Goal: Information Seeking & Learning: Check status

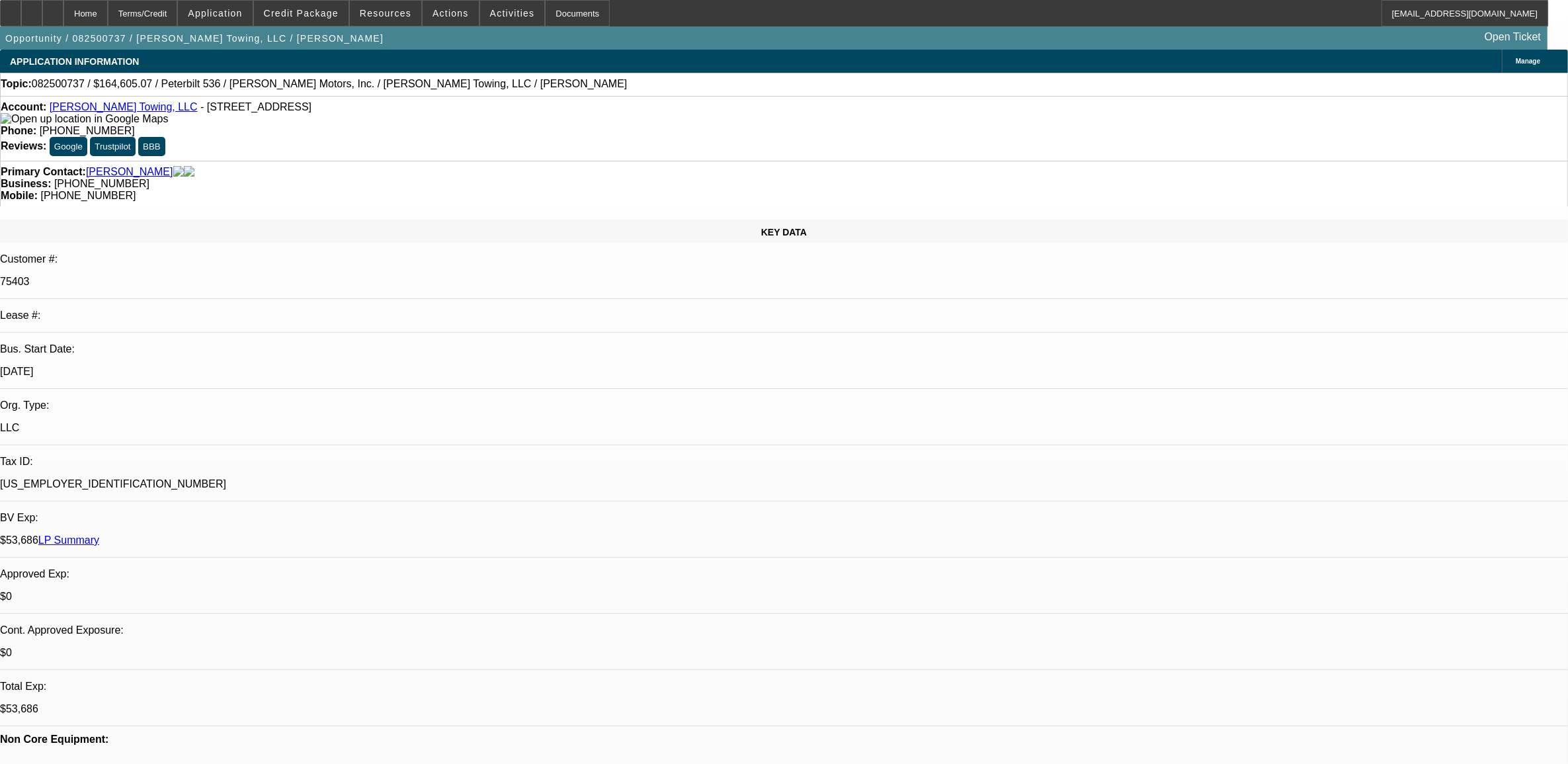
select select "0"
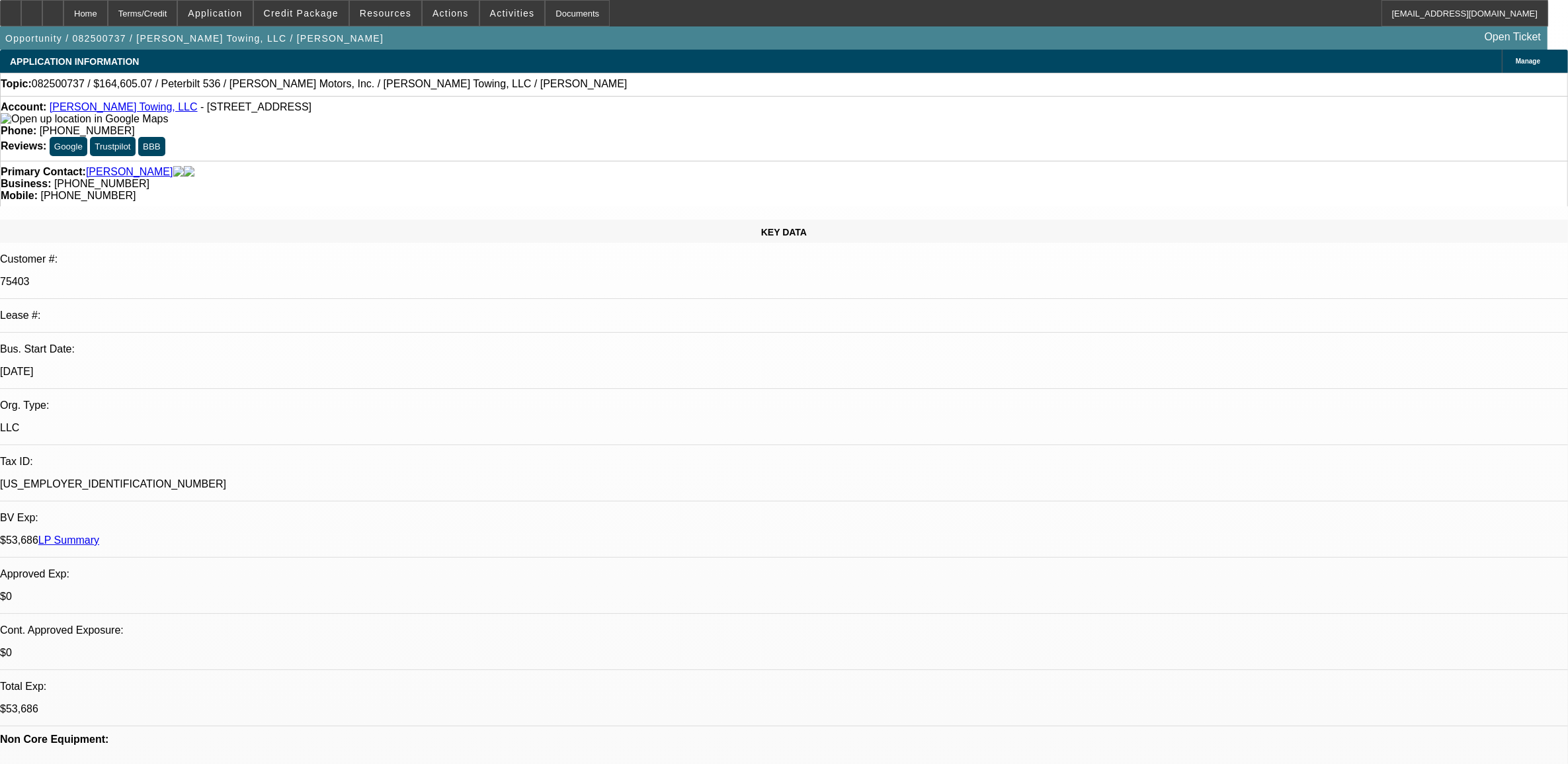
select select "0"
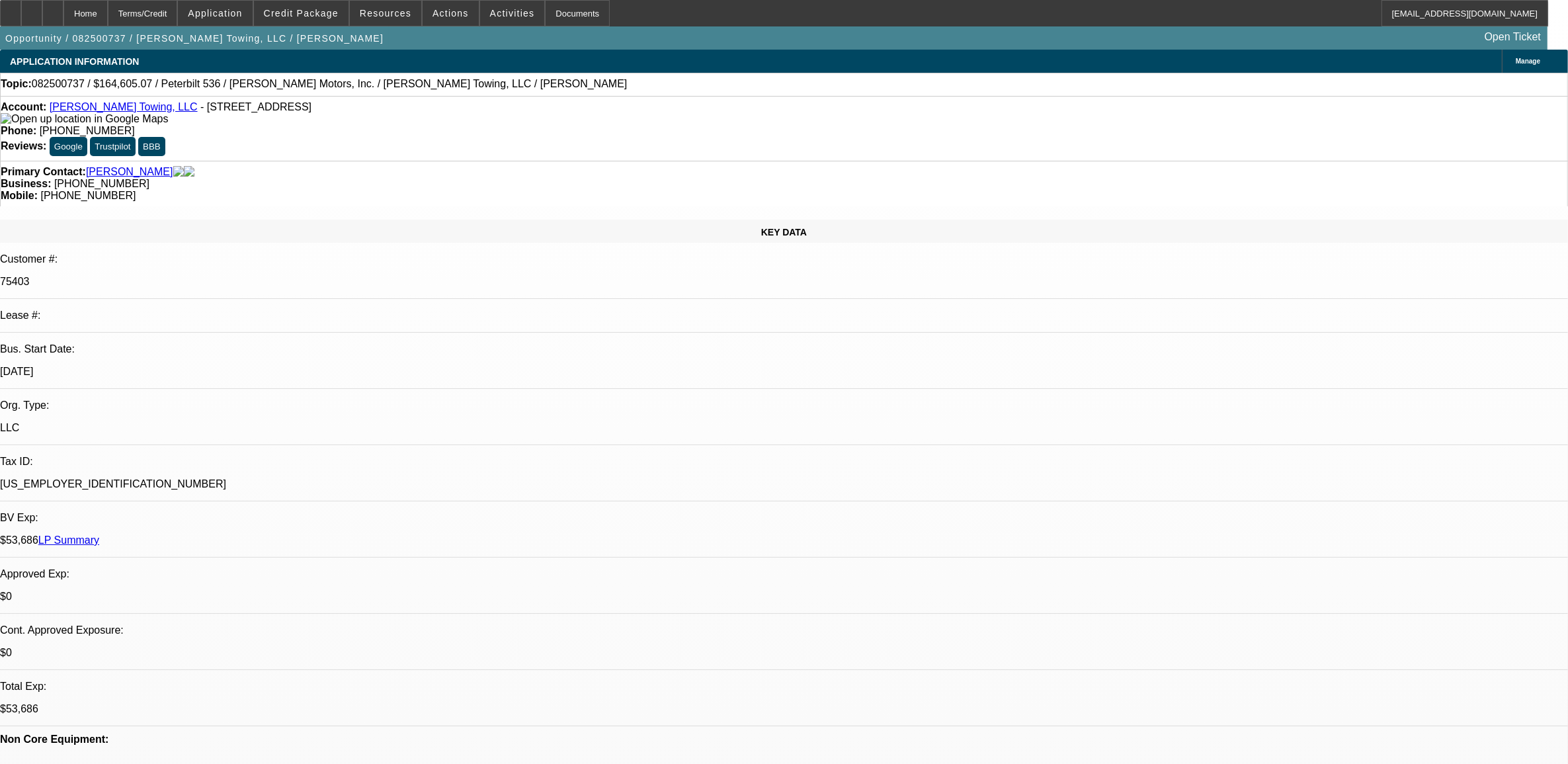
select select "0"
select select "1"
select select "2"
select select "6"
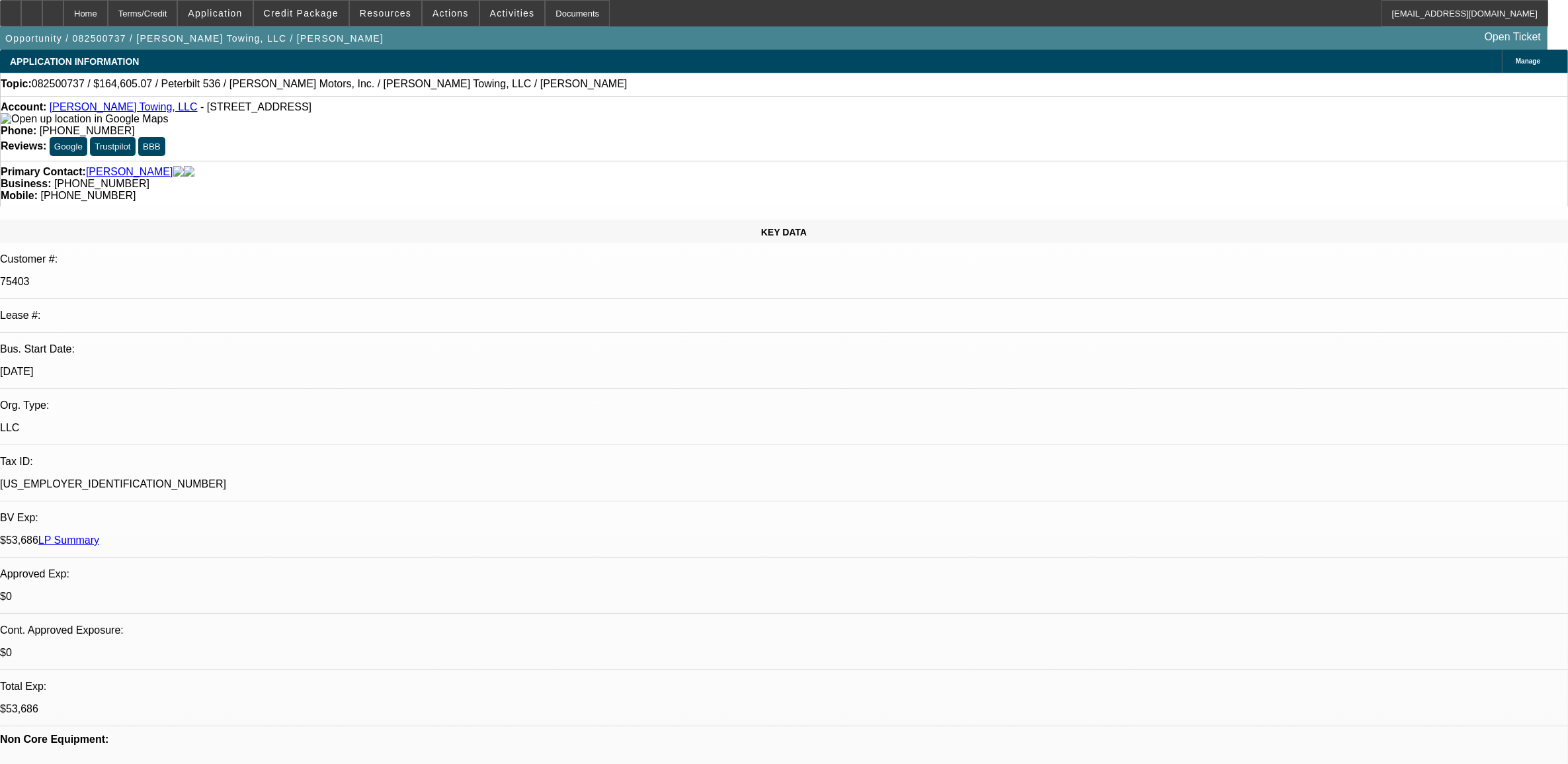
select select "1"
select select "2"
select select "6"
select select "1"
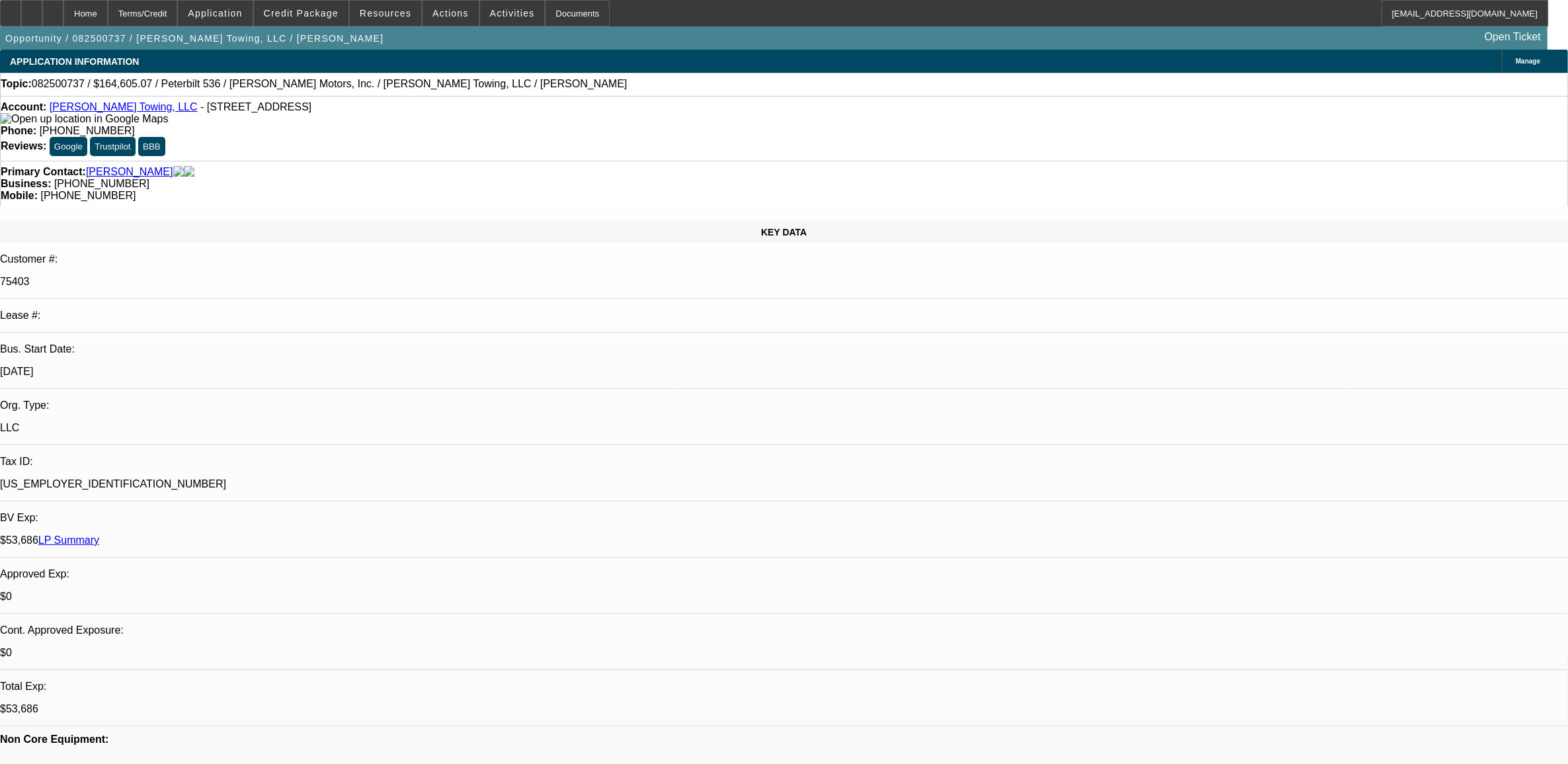
select select "6"
select select "1"
select select "2"
select select "6"
click at [296, 11] on span "Credit Package" at bounding box center [301, 13] width 75 height 11
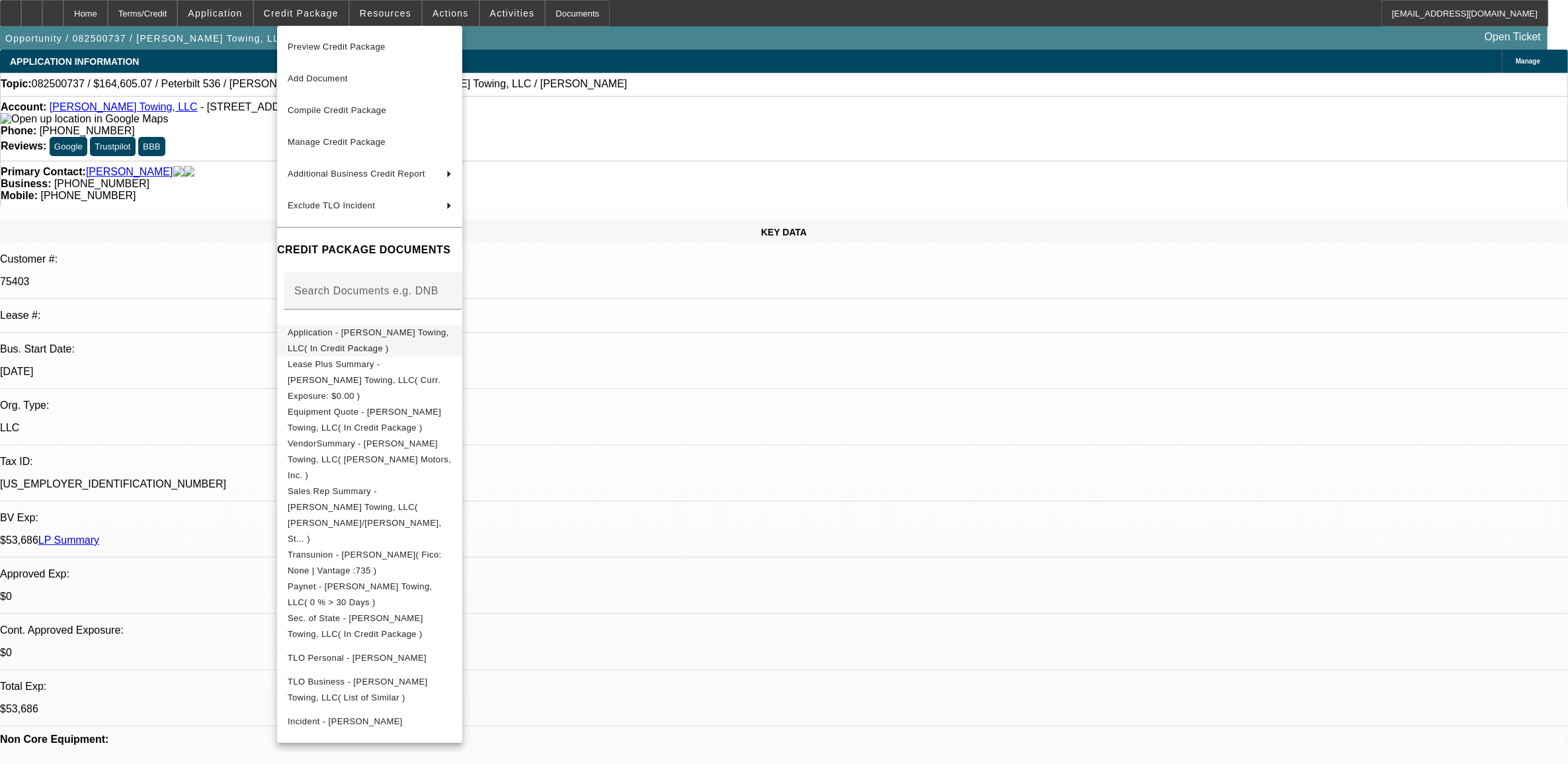
click at [382, 342] on button "Application - [PERSON_NAME] Towing, LLC( In Credit Package )" at bounding box center [370, 340] width 185 height 32
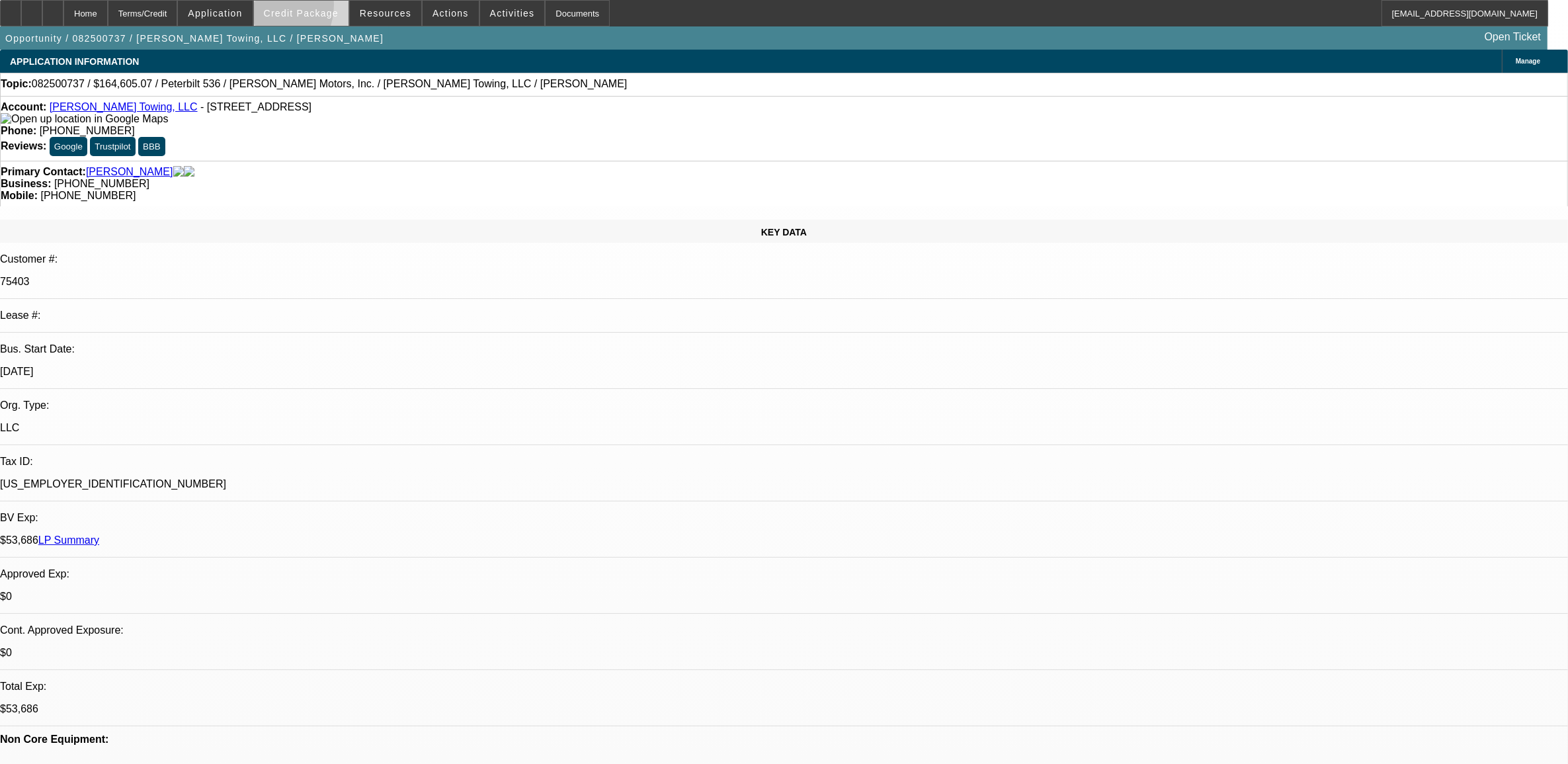
click at [284, 8] on span at bounding box center [301, 13] width 95 height 32
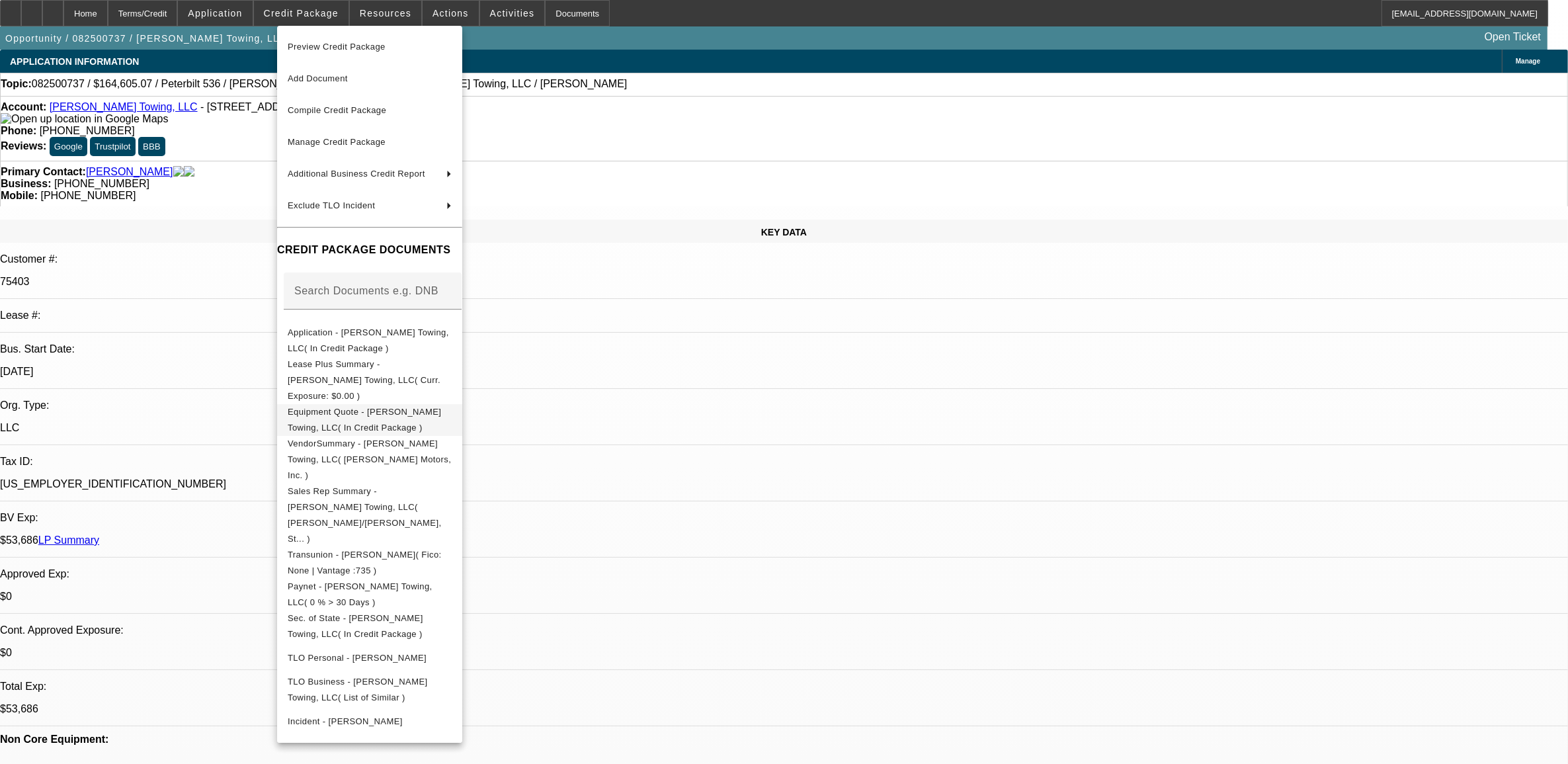
click at [389, 403] on span "Equipment Quote - [PERSON_NAME] Towing, LLC( In Credit Package )" at bounding box center [370, 419] width 164 height 32
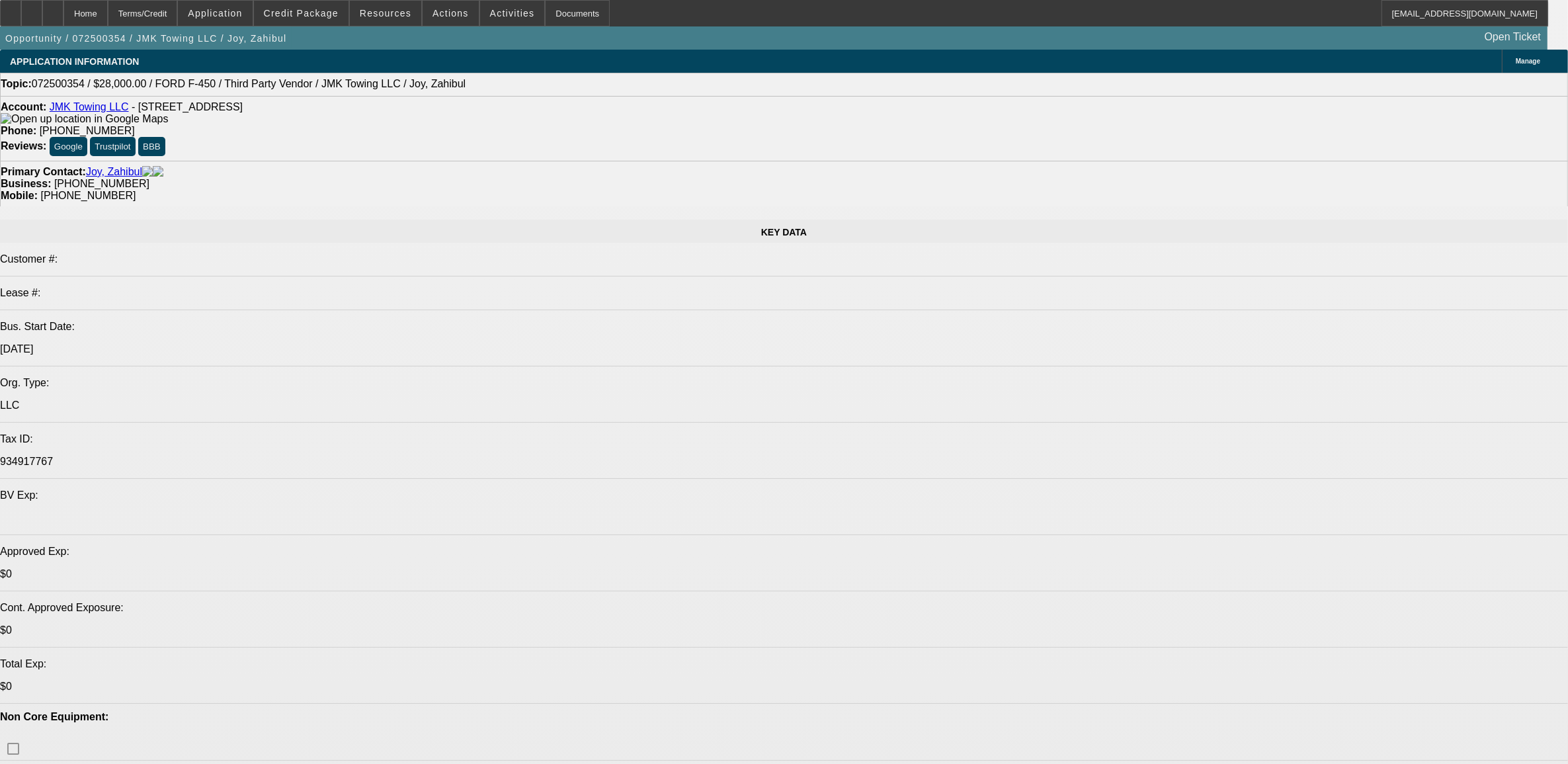
select select "0"
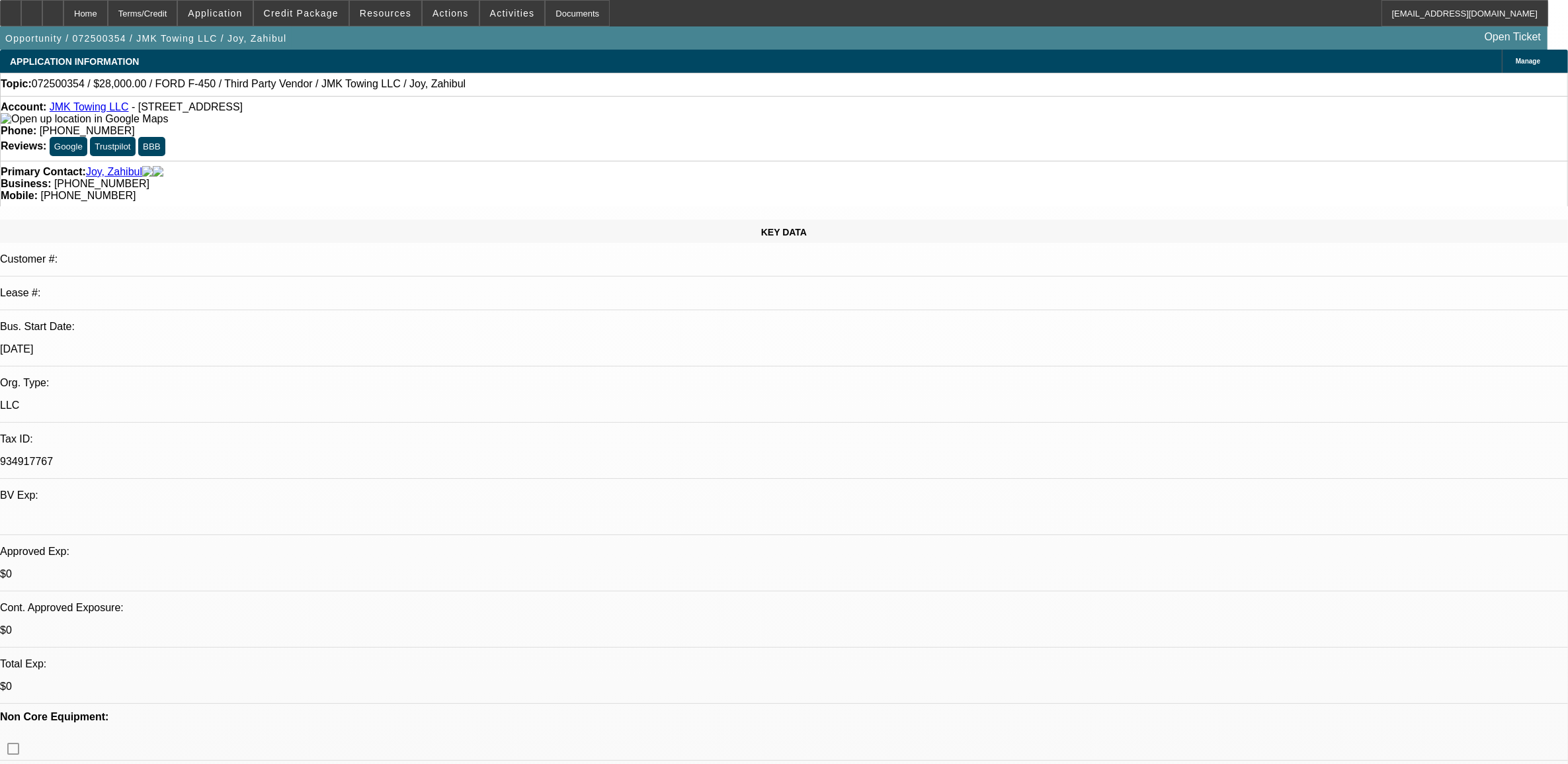
select select "0"
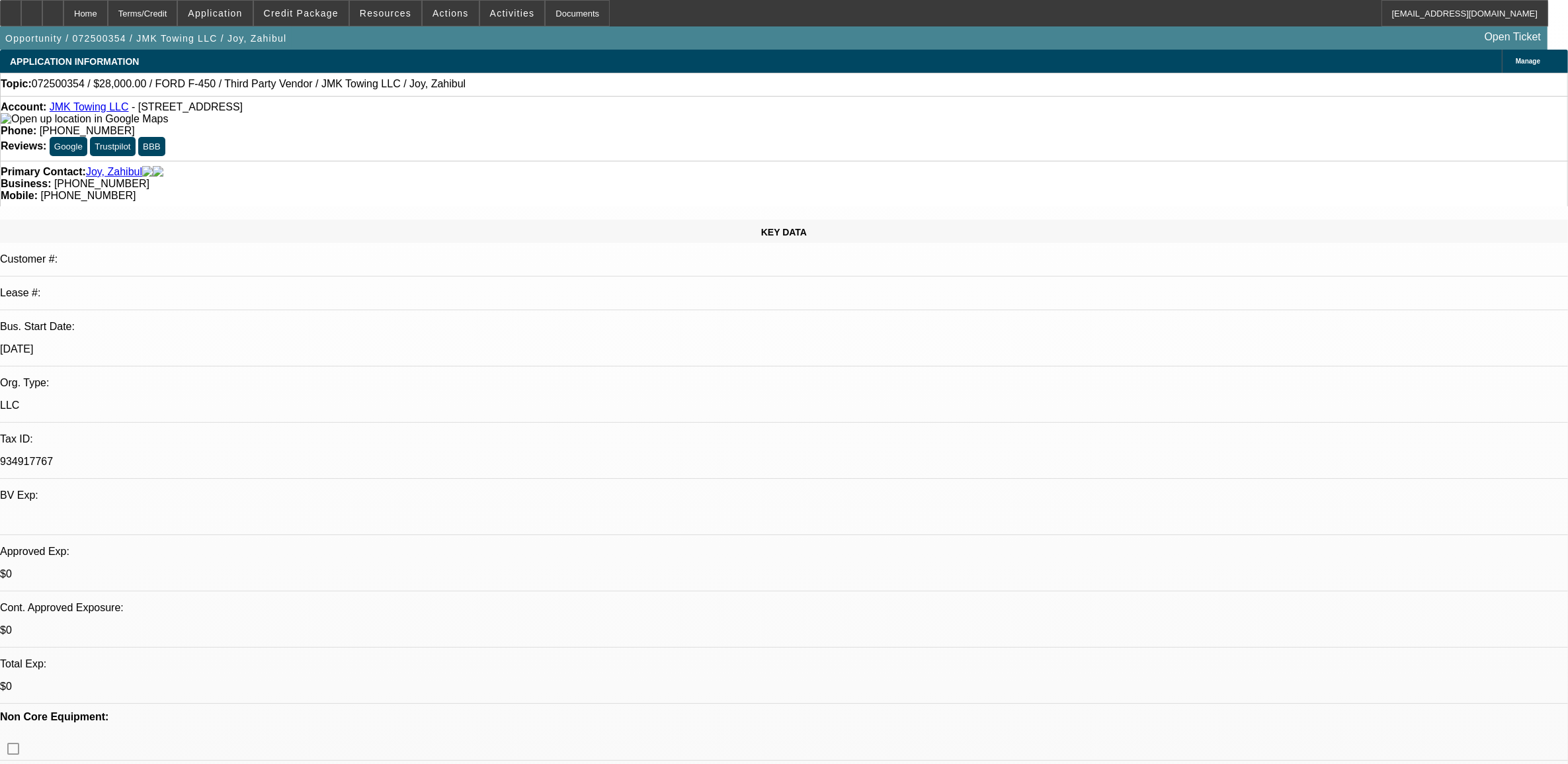
select select "0"
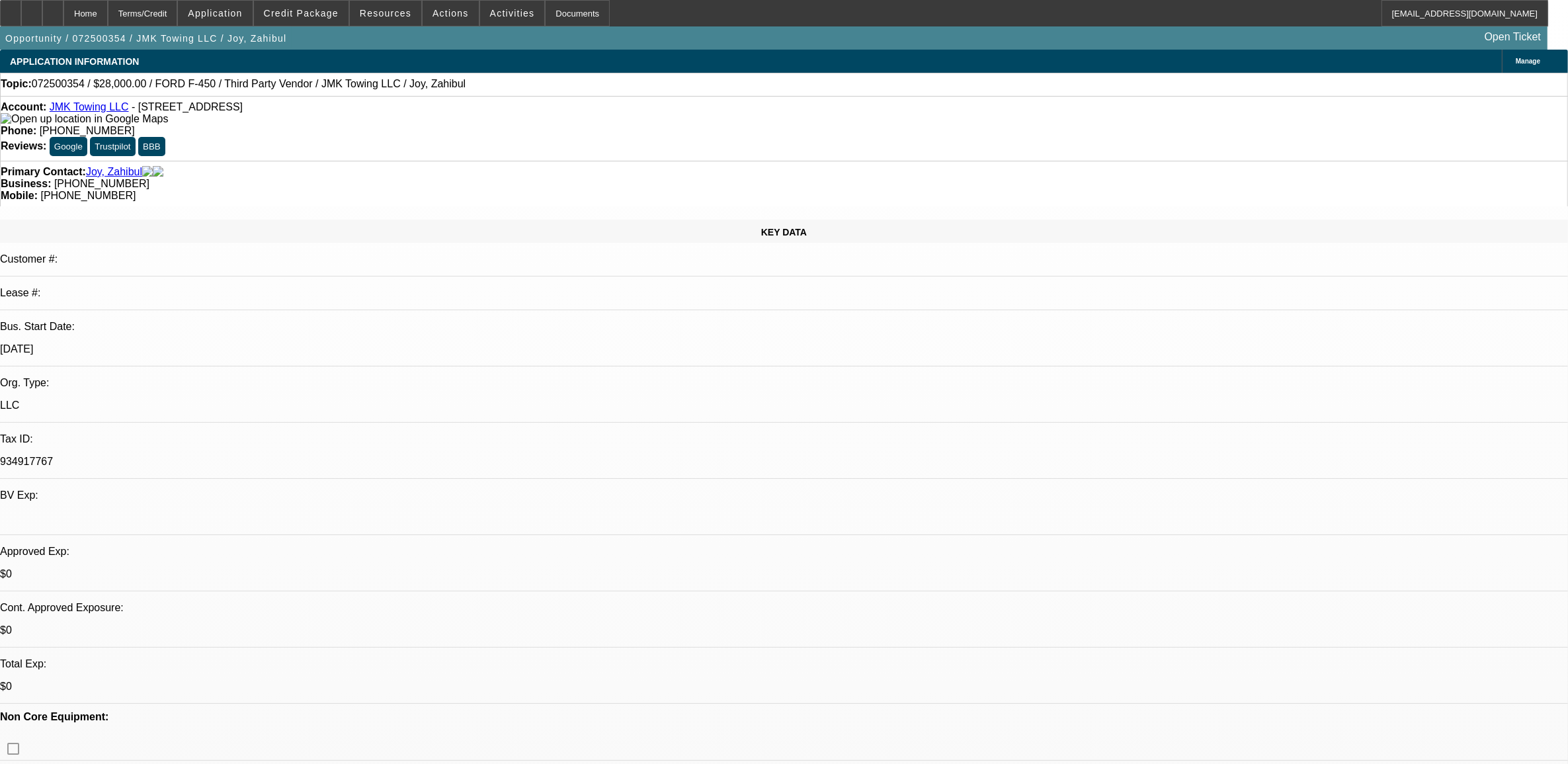
select select "0"
select select "1"
select select "6"
select select "1"
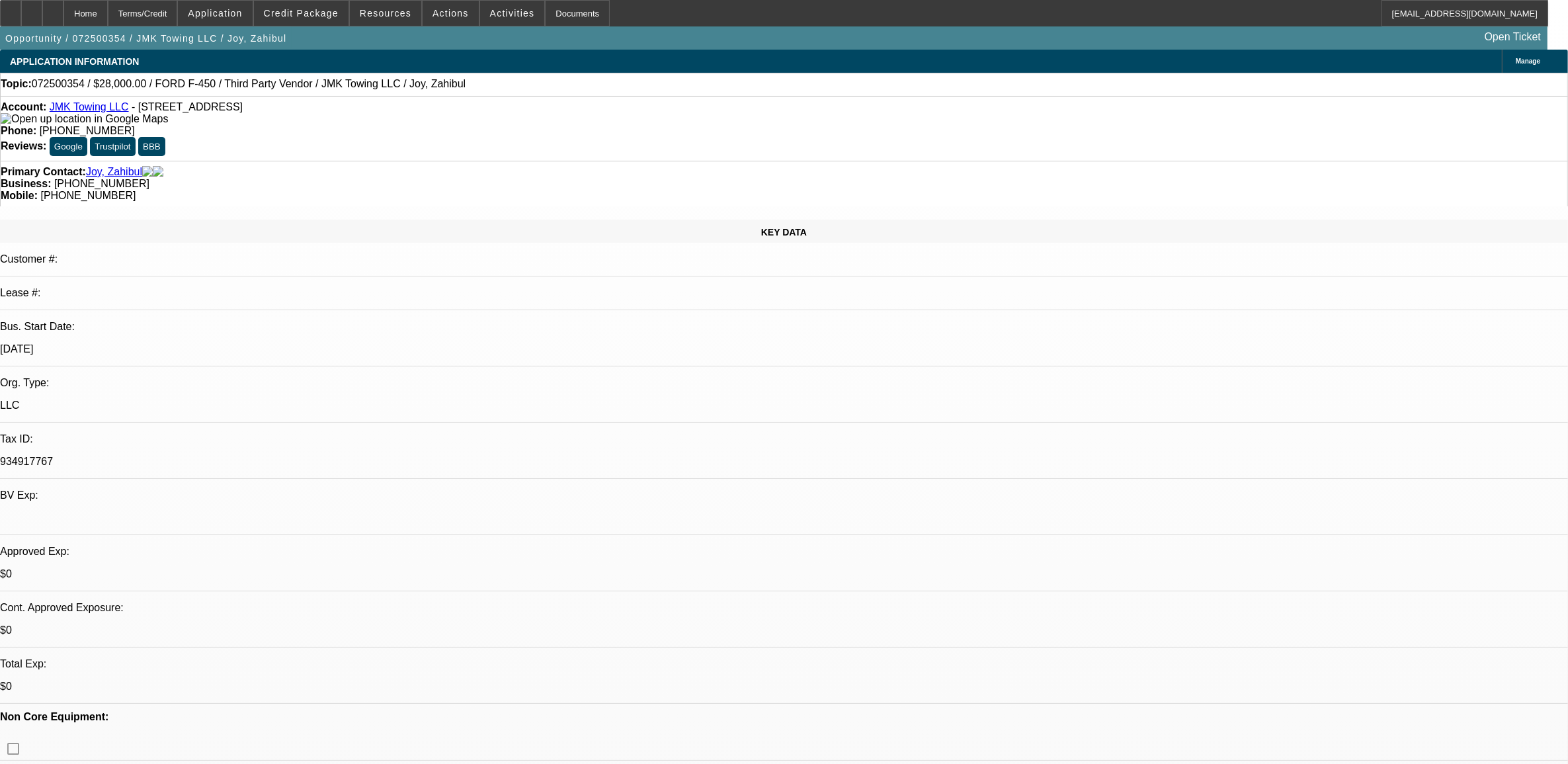
select select "1"
select select "6"
select select "1"
select select "6"
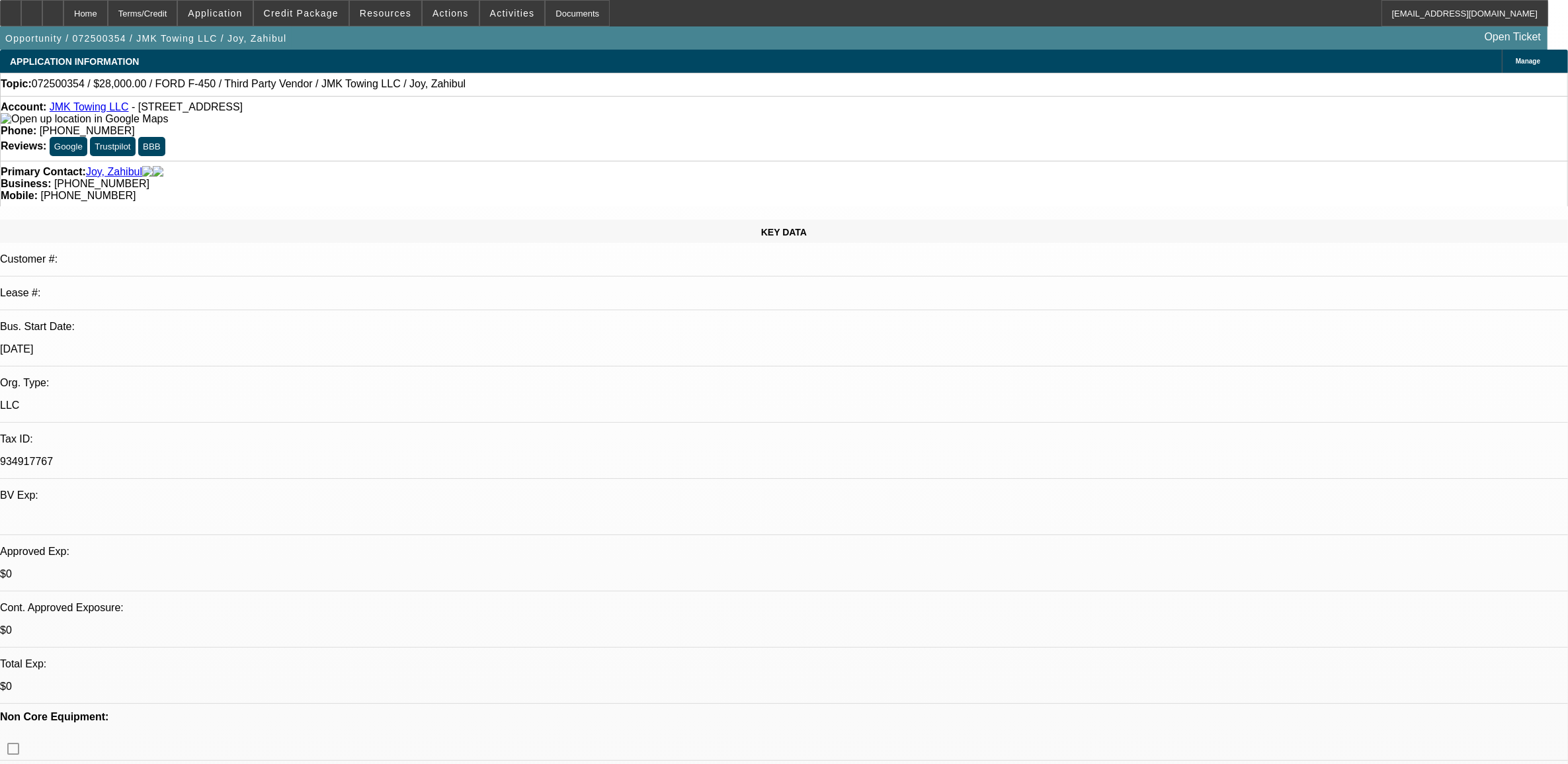
select select "1"
select select "4"
click at [388, 17] on span "Resources" at bounding box center [386, 13] width 52 height 11
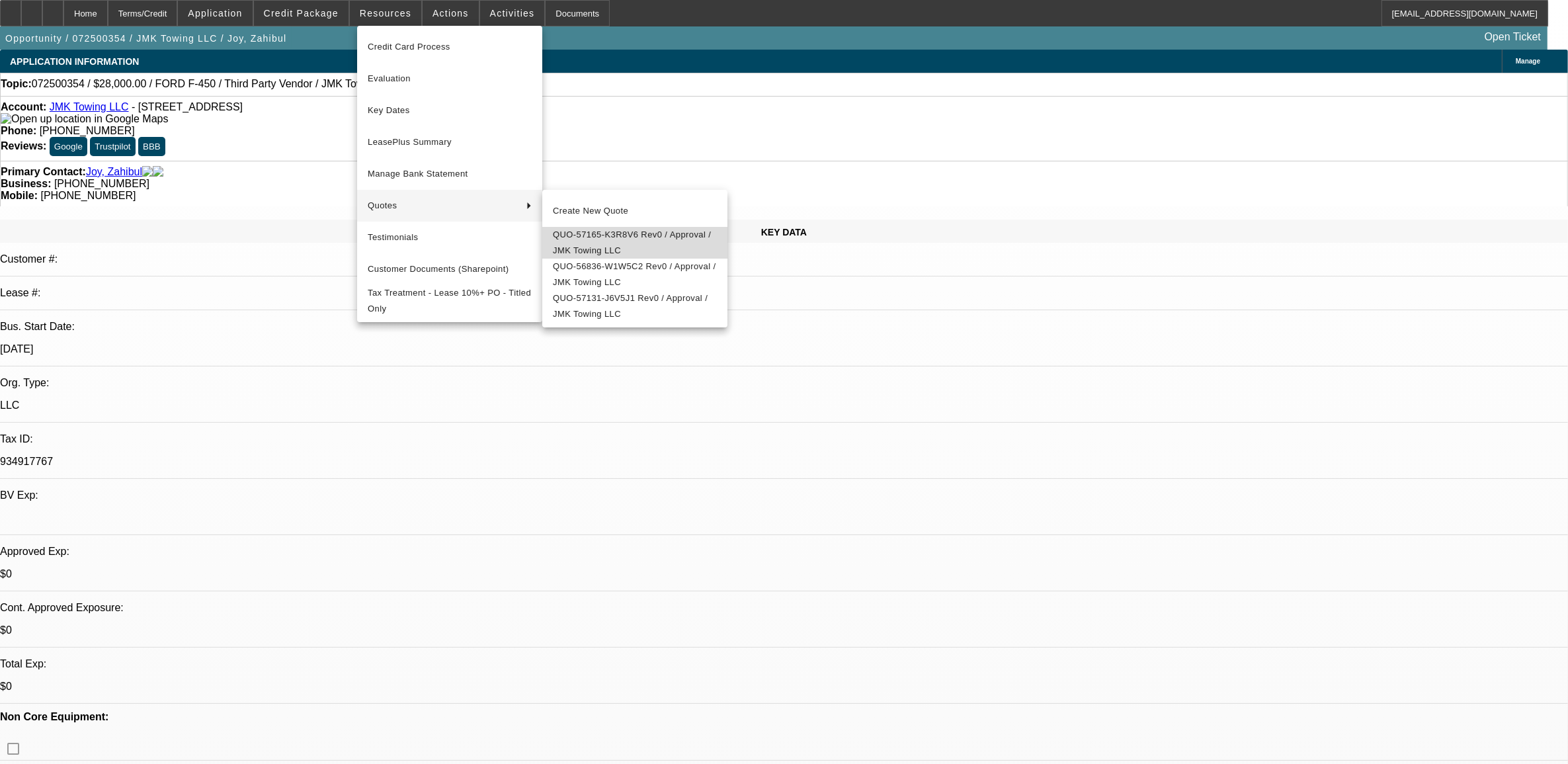
click at [633, 239] on span "QUO-57165-K3R8V6 Rev0 / Approval / JMK Towing LLC" at bounding box center [634, 242] width 164 height 32
